Goal: Transaction & Acquisition: Purchase product/service

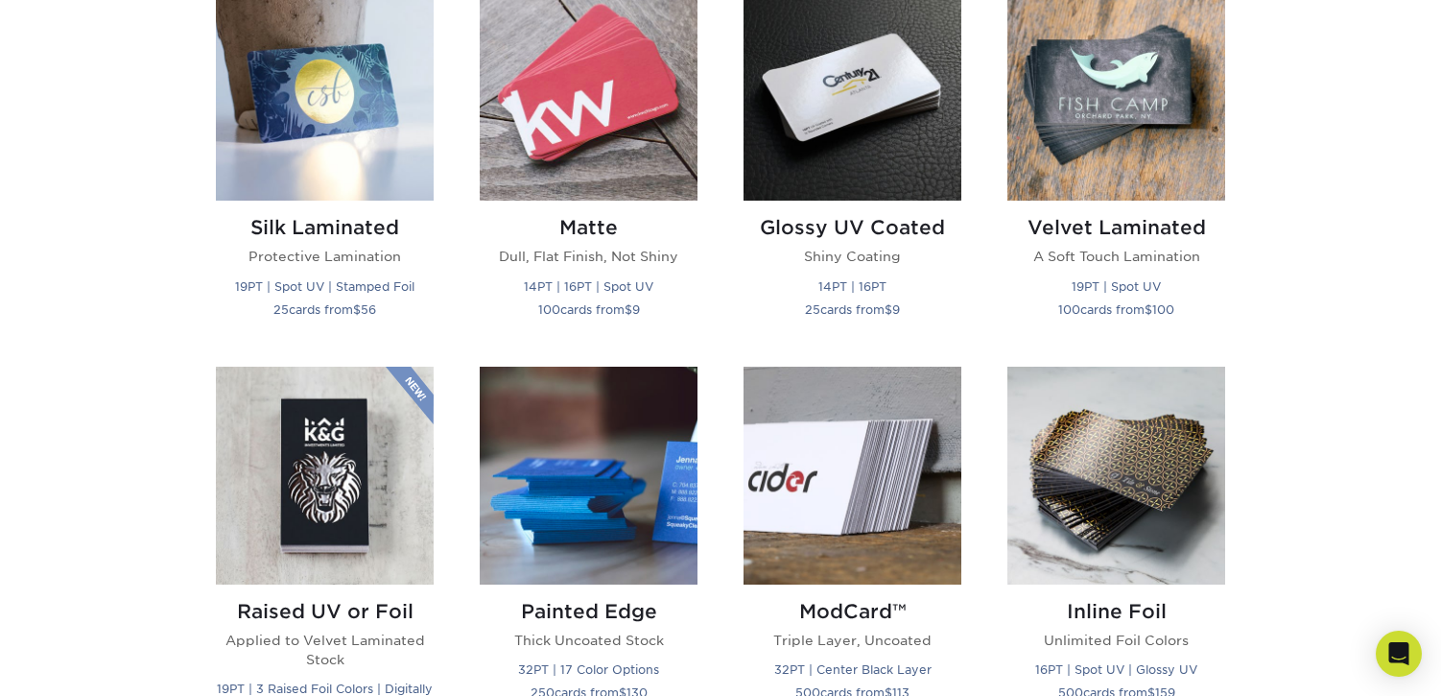
scroll to position [985, 0]
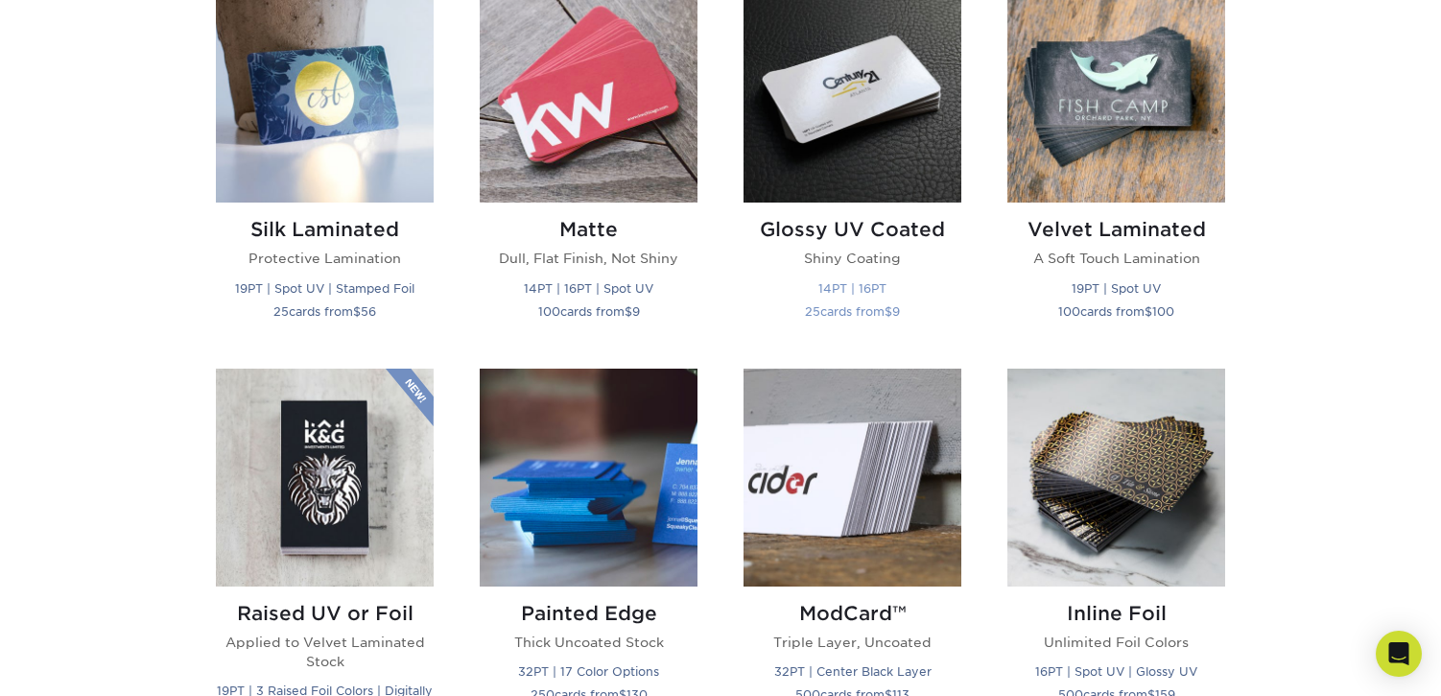
click at [880, 102] on img at bounding box center [853, 94] width 218 height 218
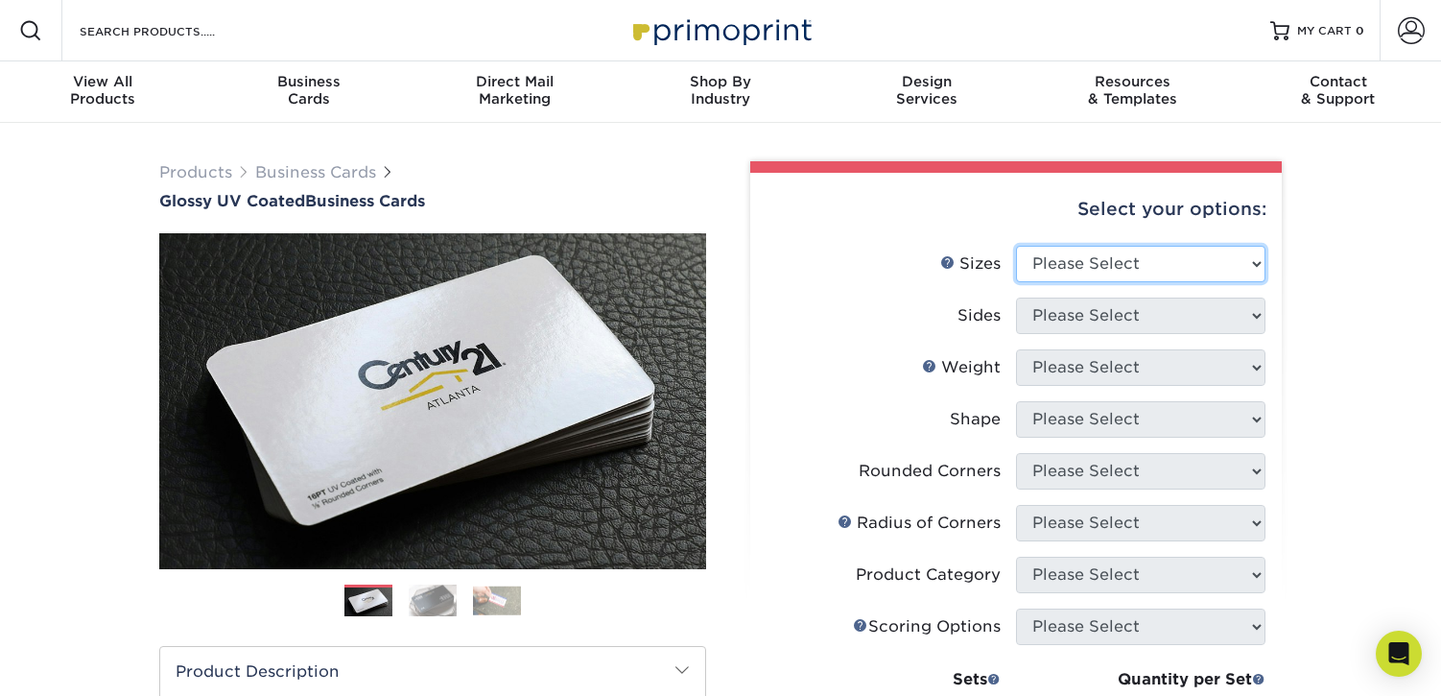
select select "2.00x3.50"
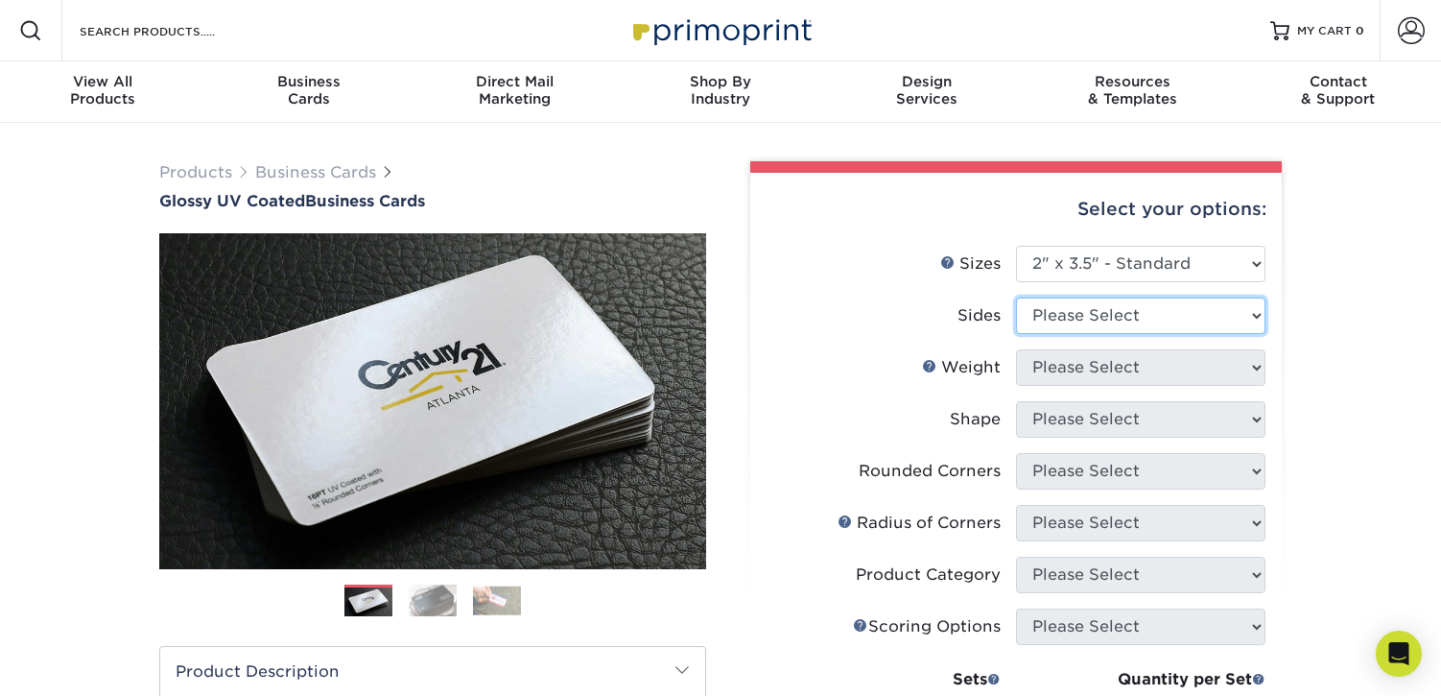
select select "13abbda7-1d64-4f25-8bb2-c179b224825d"
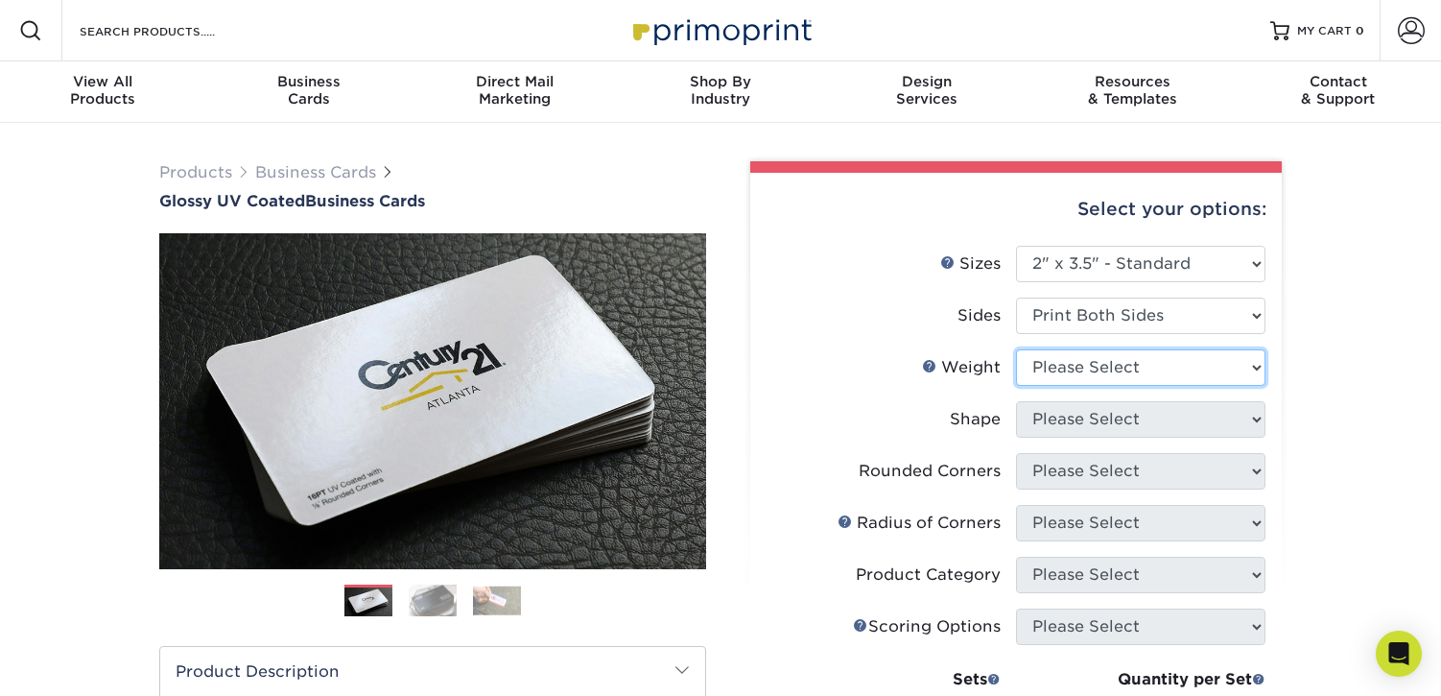
select select "16PT"
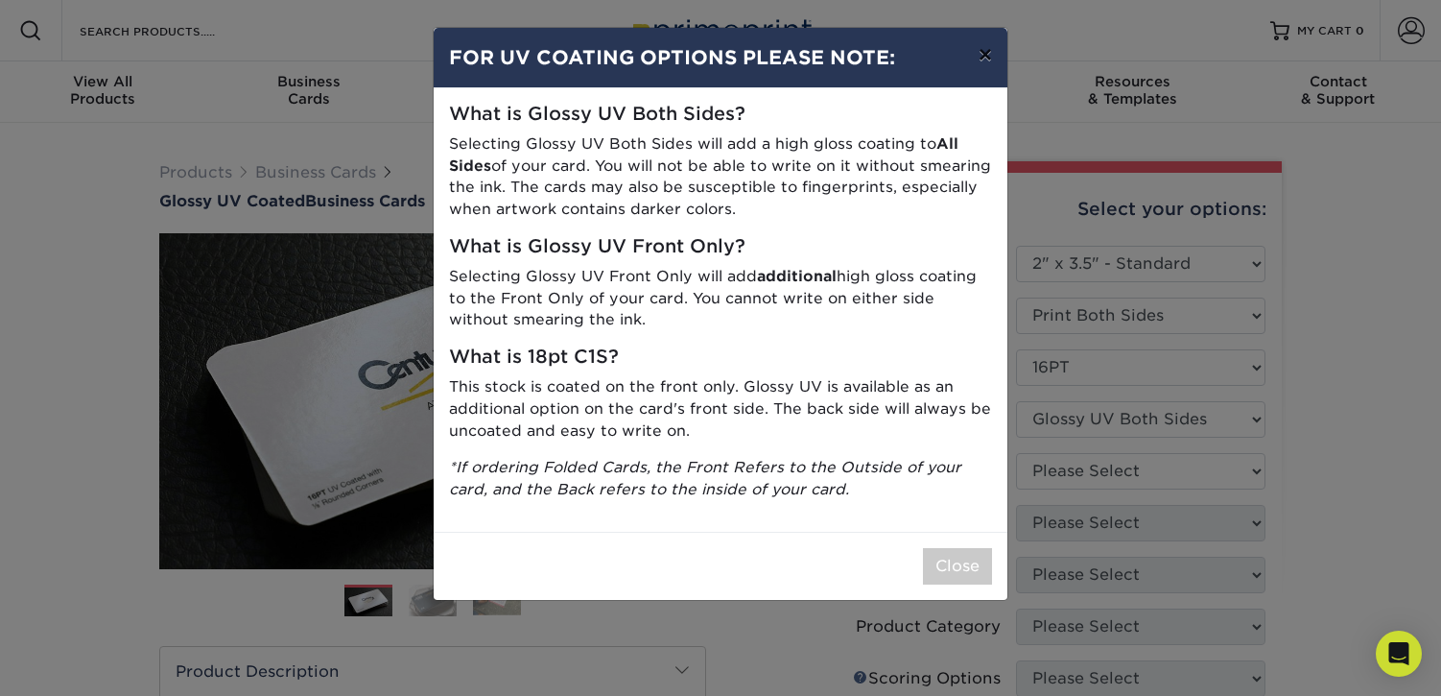
click at [979, 68] on button "×" at bounding box center [985, 55] width 44 height 54
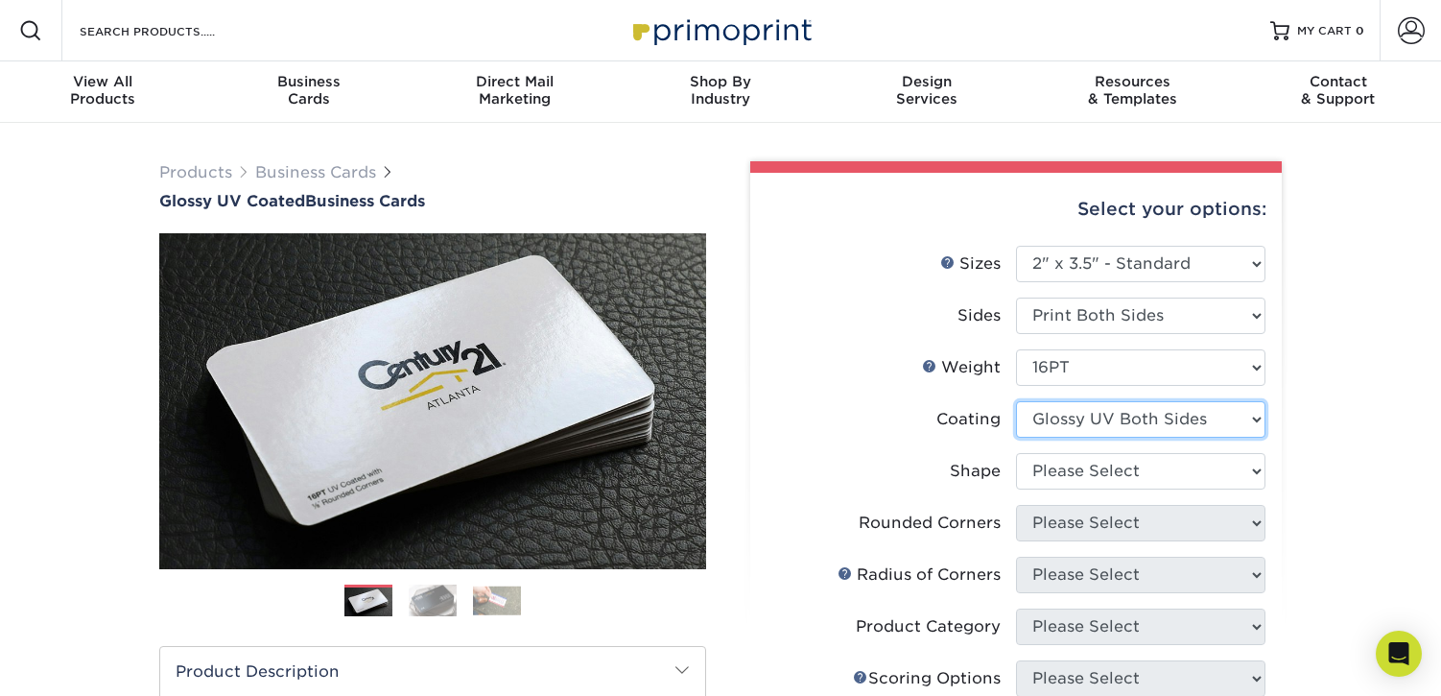
select select "1e8116af-acfc-44b1-83dc-8181aa338834"
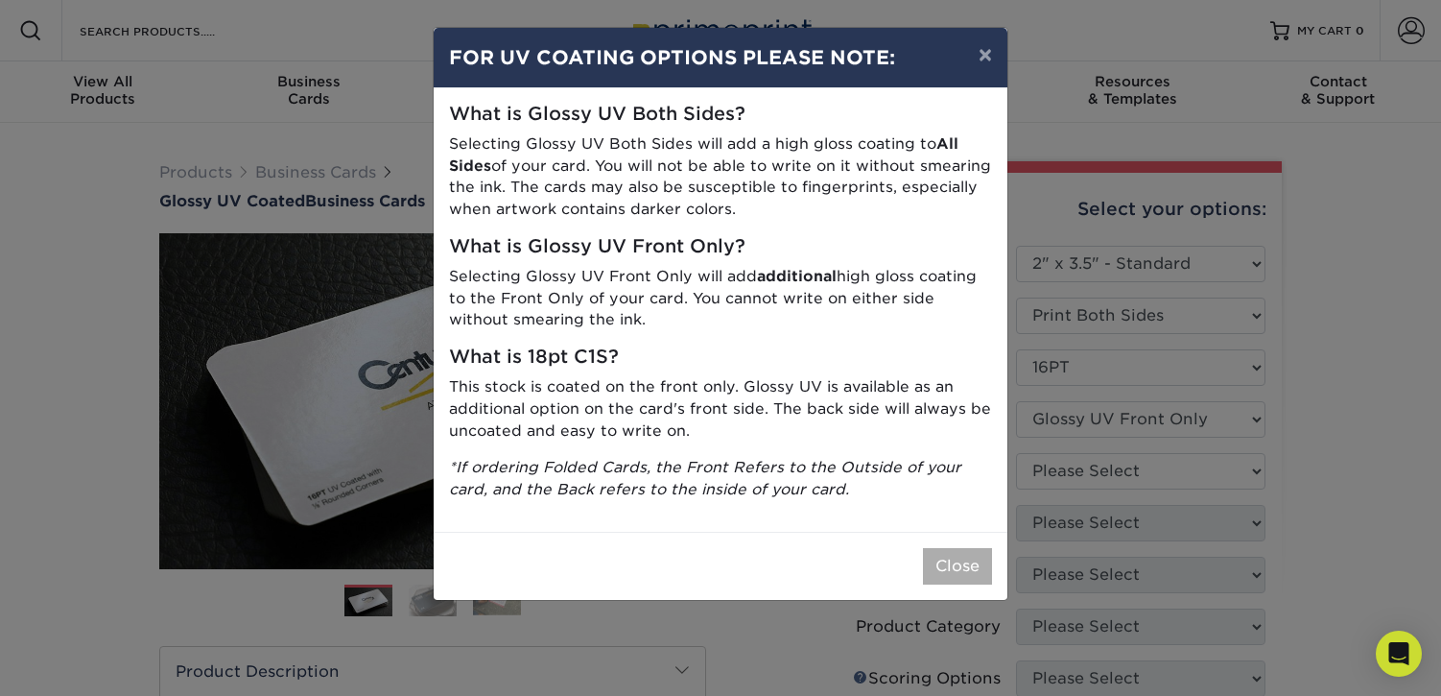
click at [945, 556] on button "Close" at bounding box center [957, 566] width 69 height 36
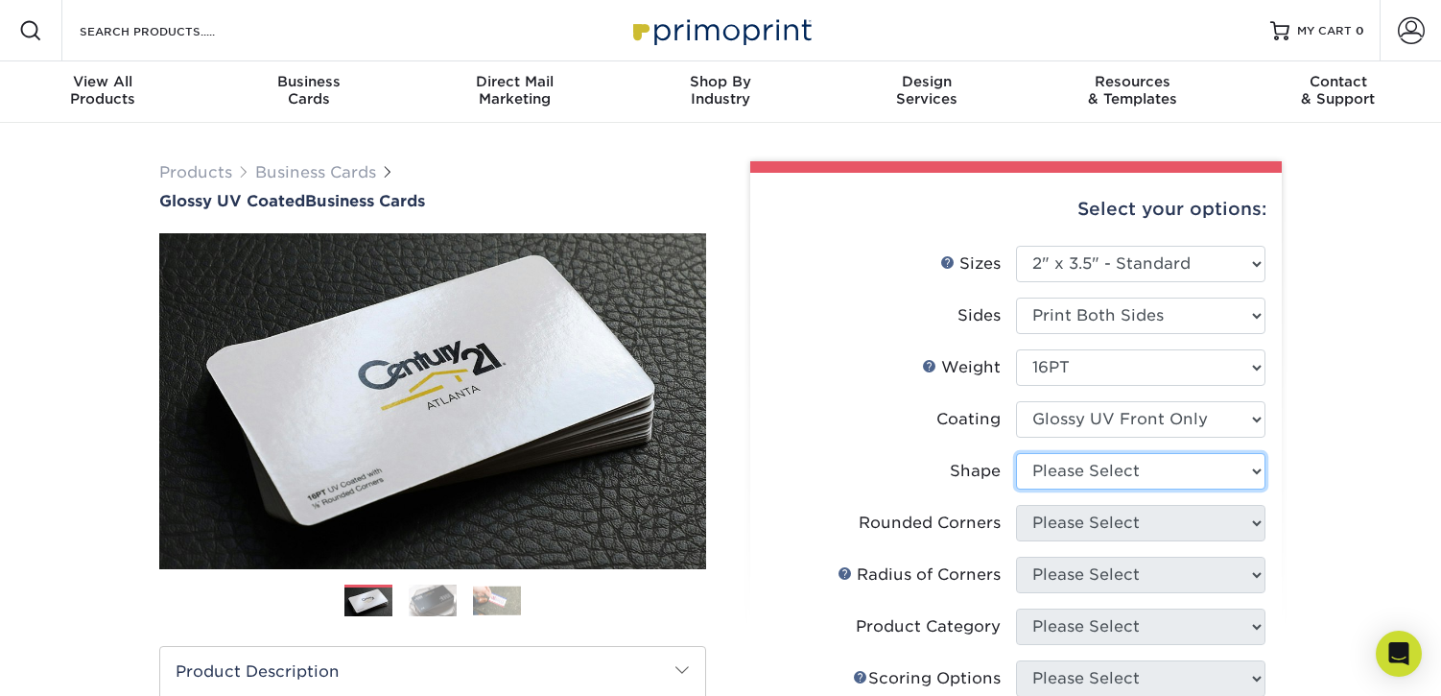
select select "standard"
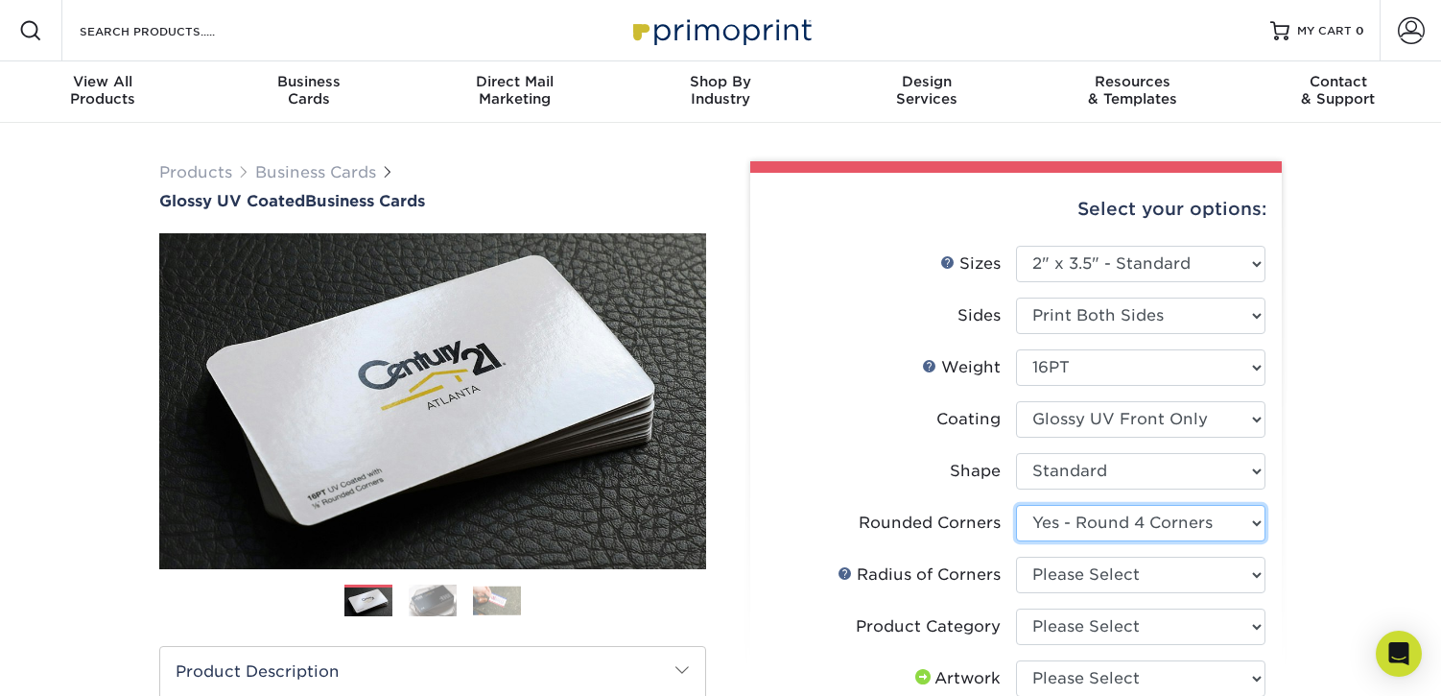
select select "0"
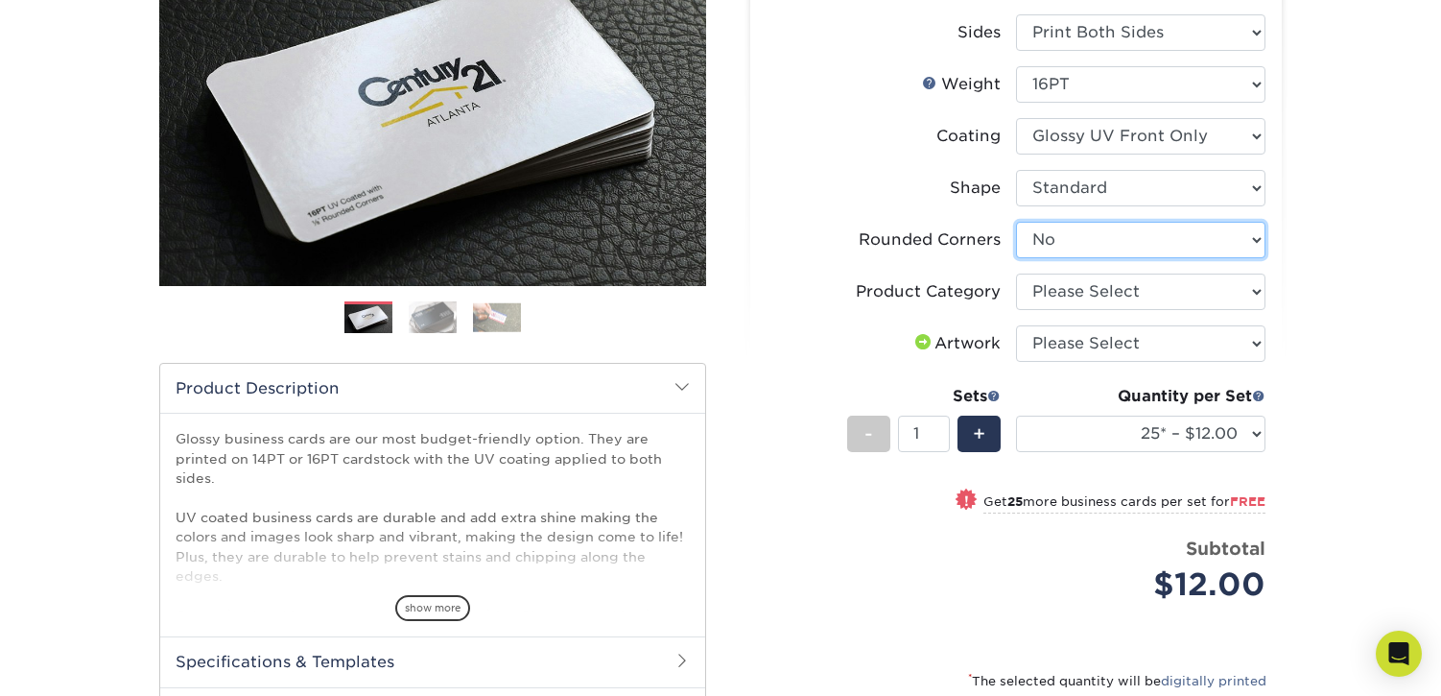
scroll to position [289, 0]
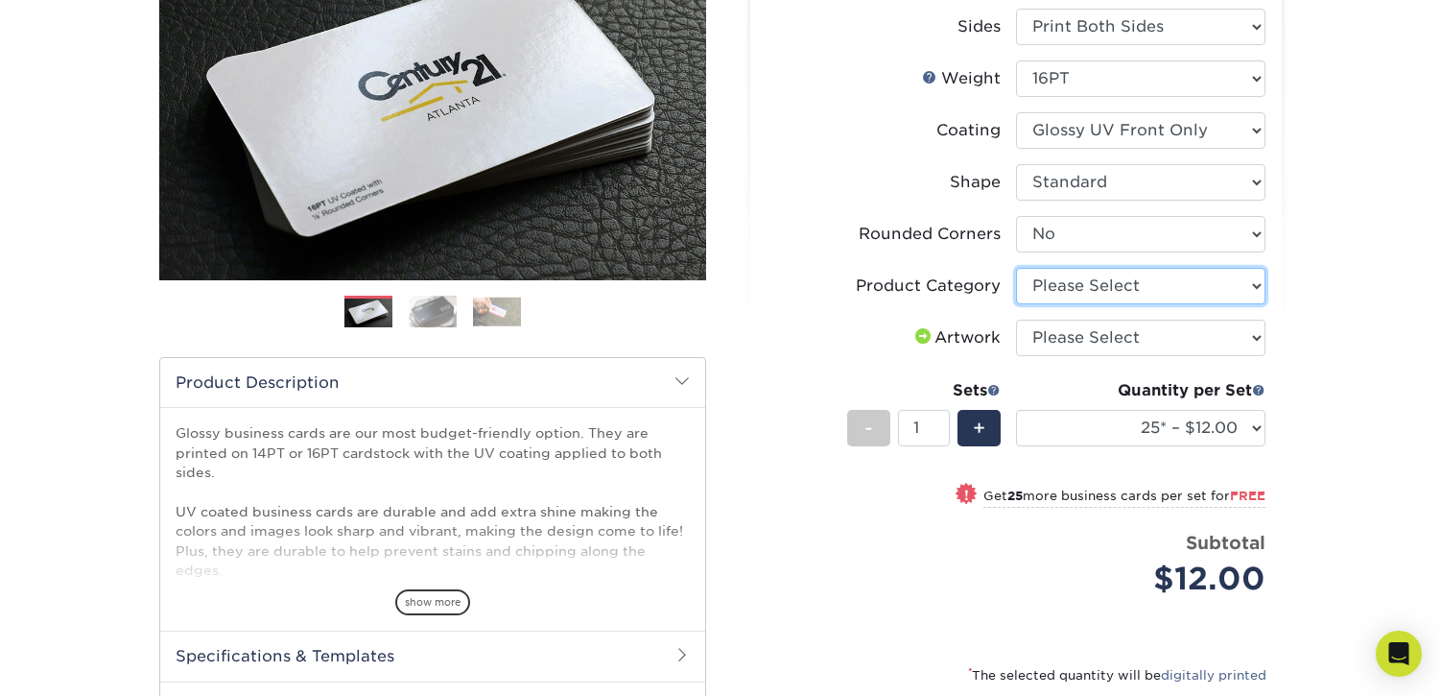
select select "3b5148f1-0588-4f88-a218-97bcfdce65c1"
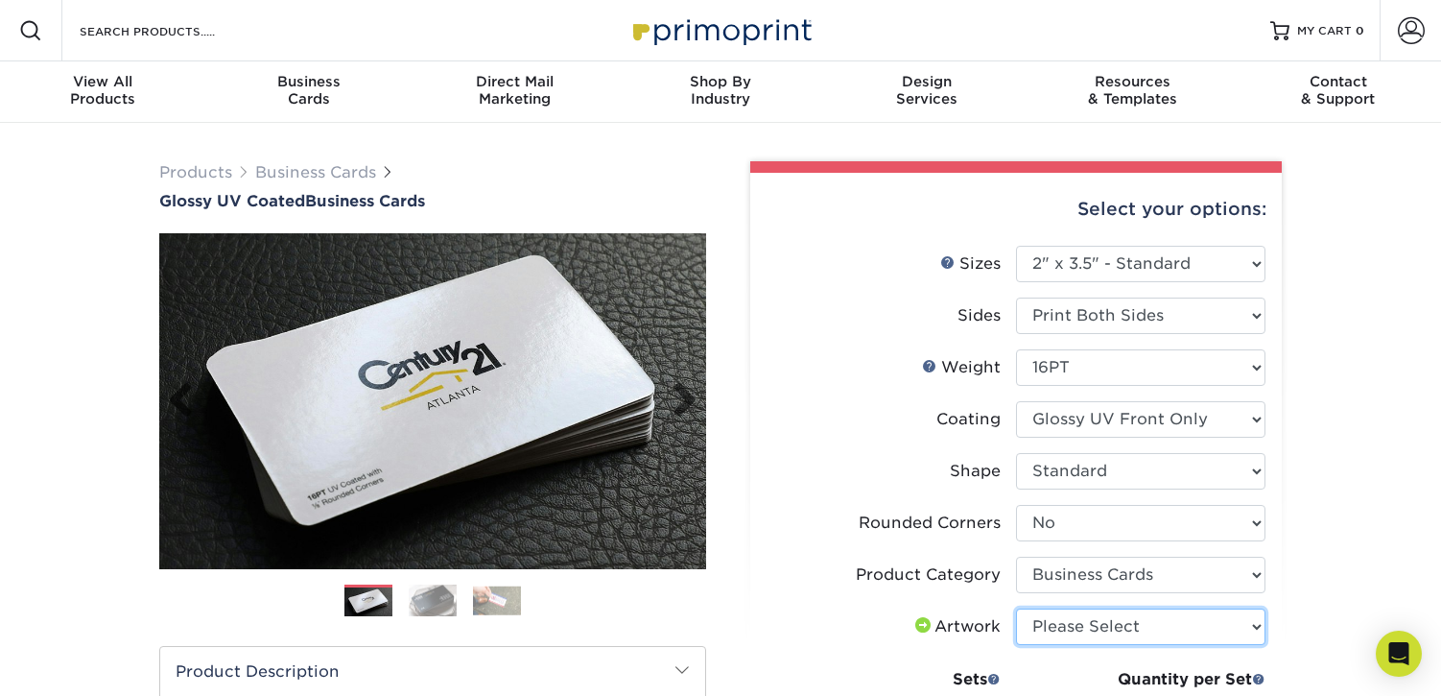
scroll to position [0, 0]
click at [323, 76] on span "Business" at bounding box center [309, 81] width 206 height 17
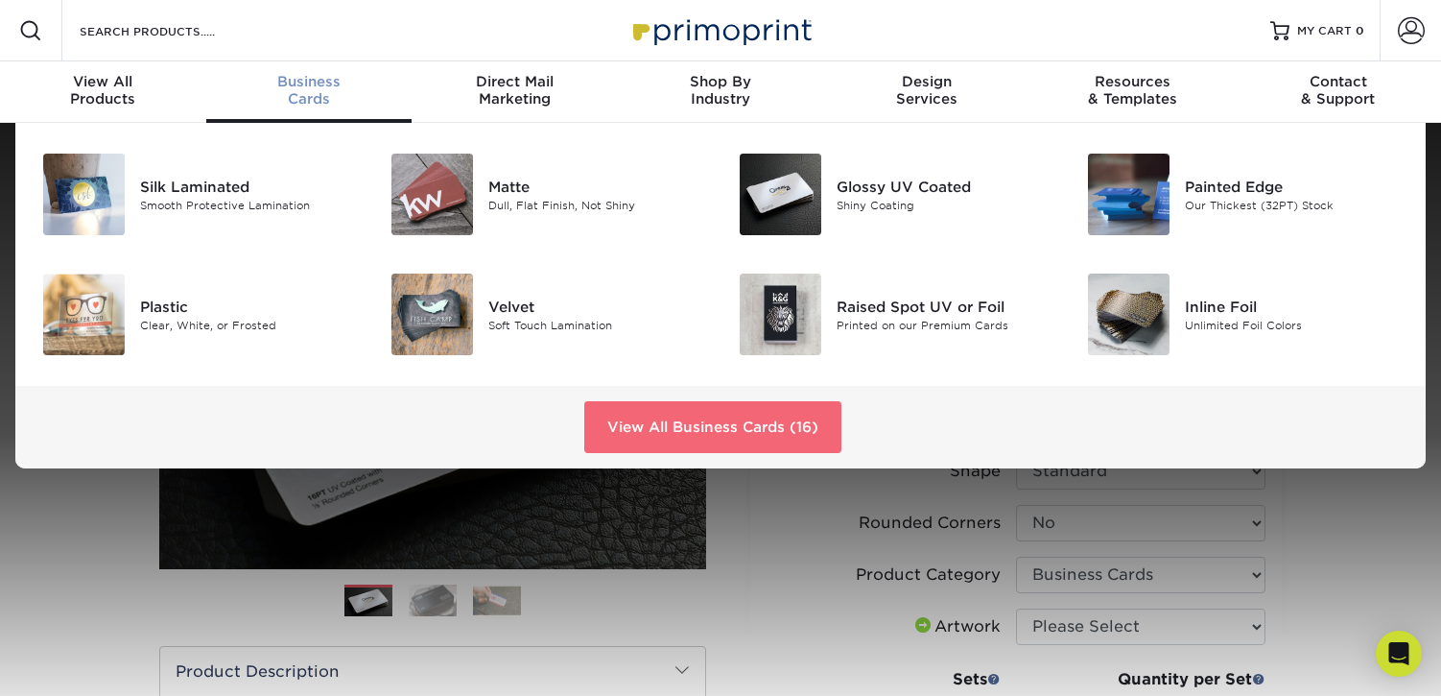
click at [665, 416] on link "View All Business Cards (16)" at bounding box center [712, 427] width 257 height 52
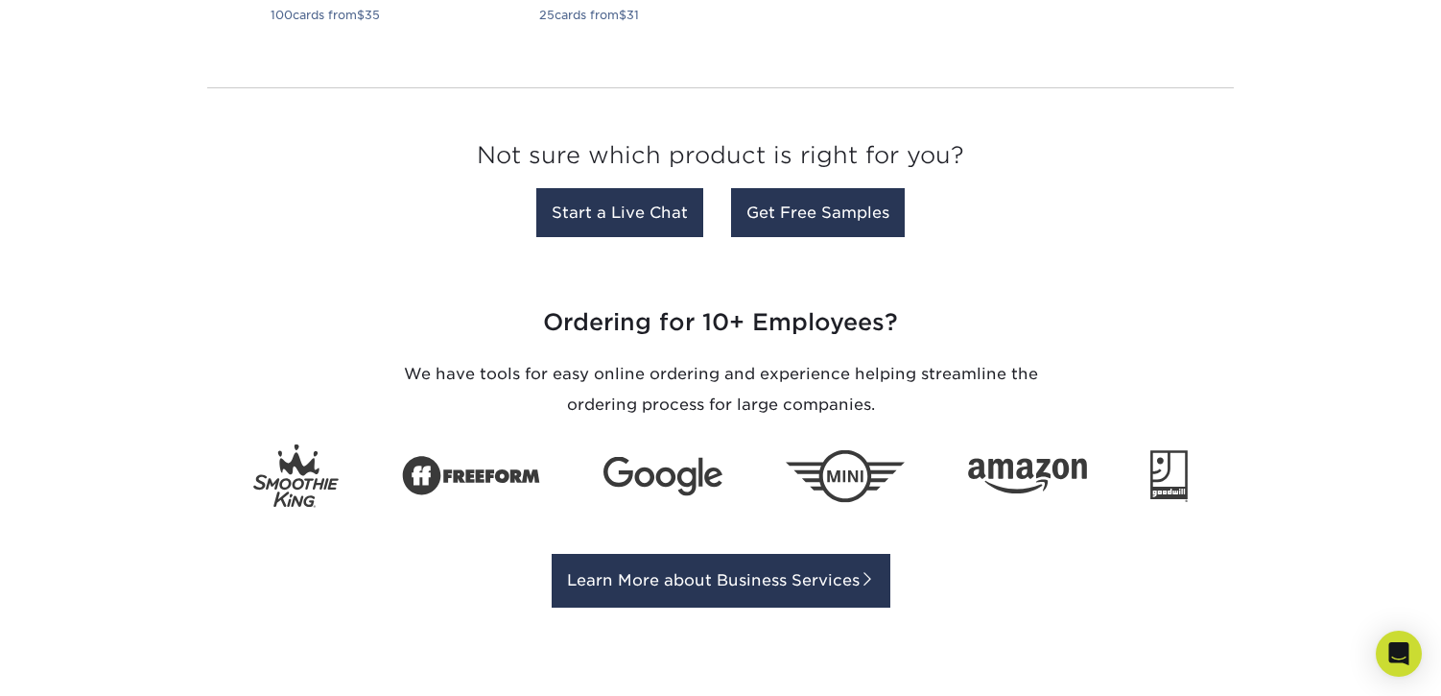
scroll to position [2535, 0]
